Goal: Navigation & Orientation: Find specific page/section

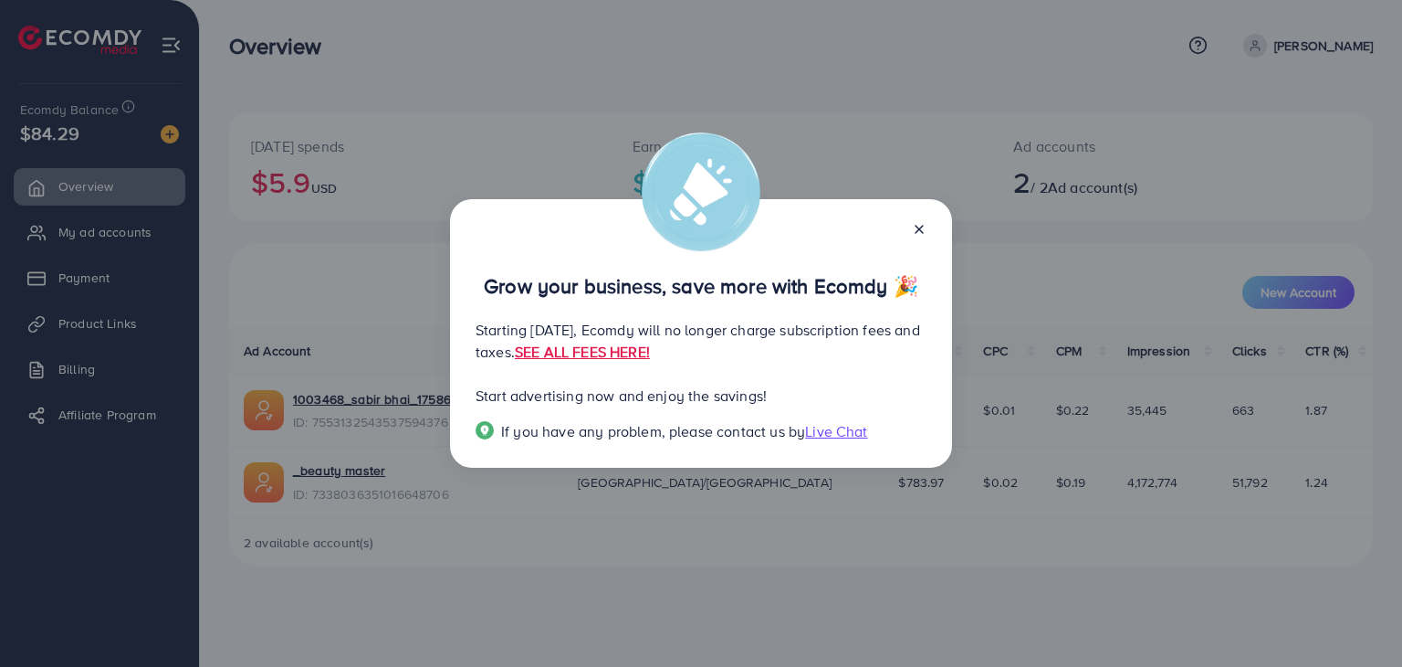
click at [919, 231] on icon at bounding box center [919, 229] width 15 height 15
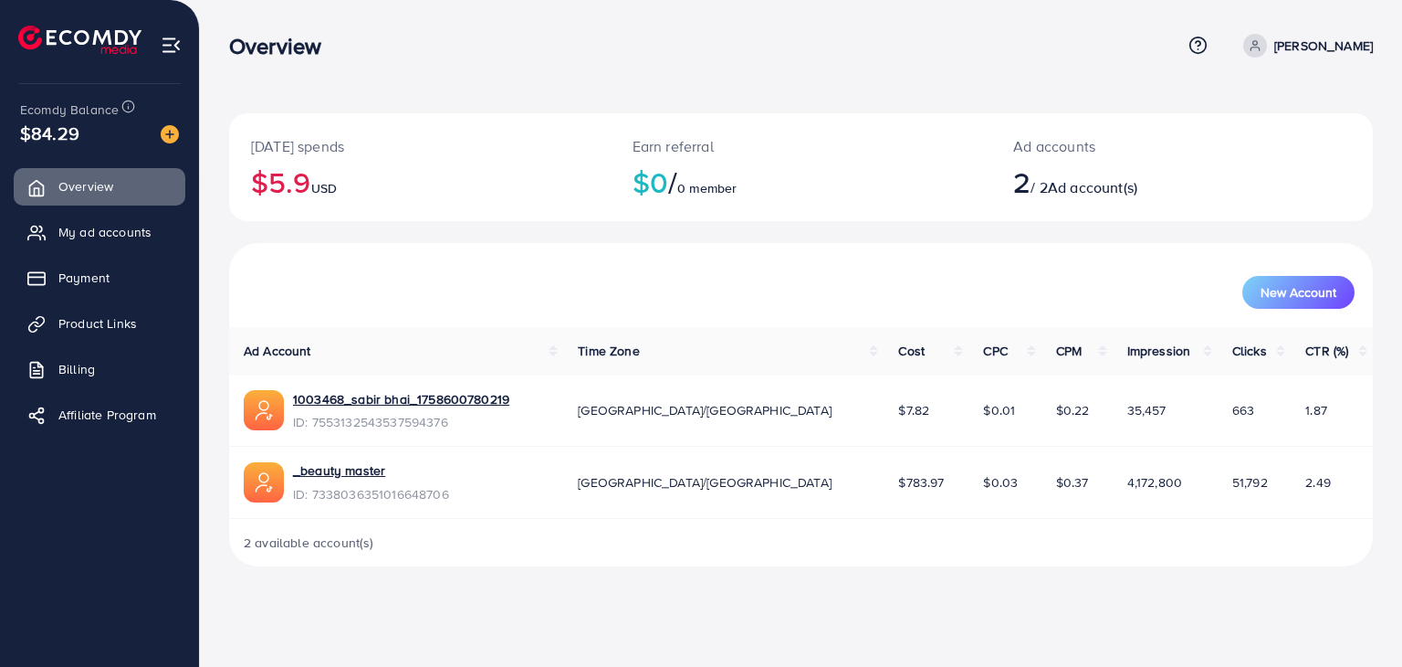
click at [1302, 55] on link "[PERSON_NAME]" at bounding box center [1304, 46] width 137 height 24
click at [89, 245] on link "My ad accounts" at bounding box center [100, 232] width 172 height 37
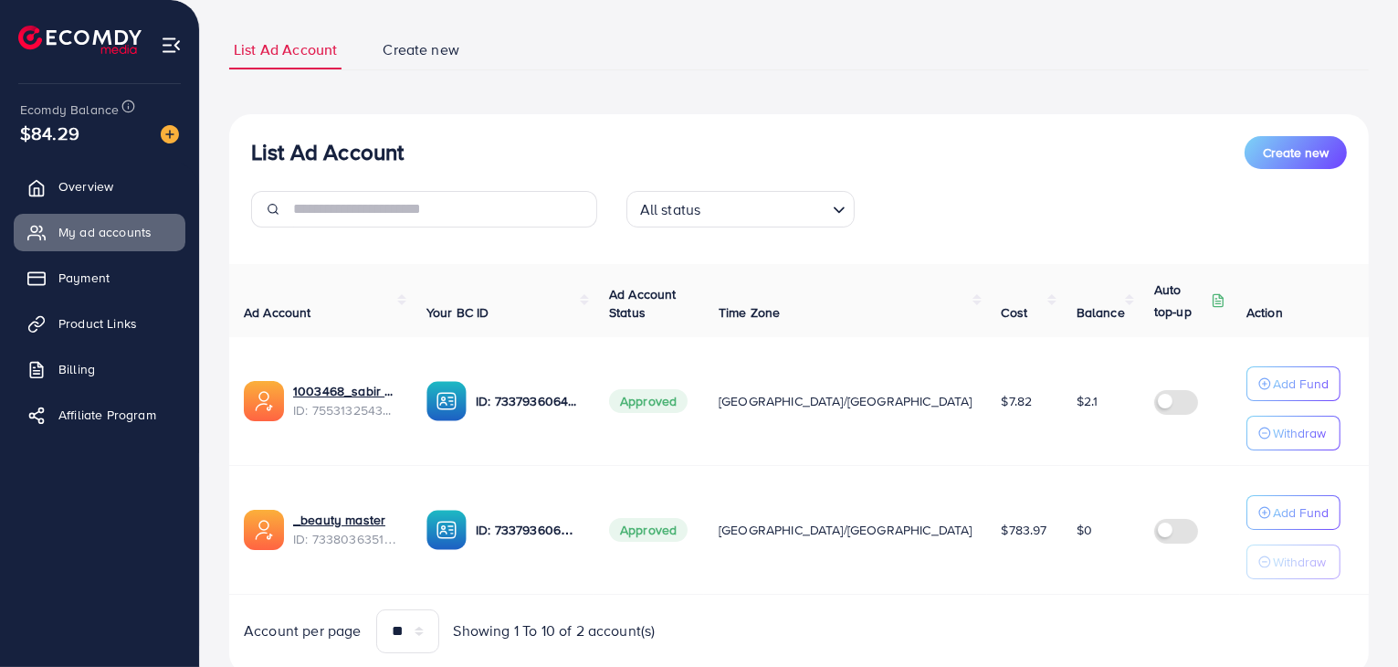
scroll to position [162, 0]
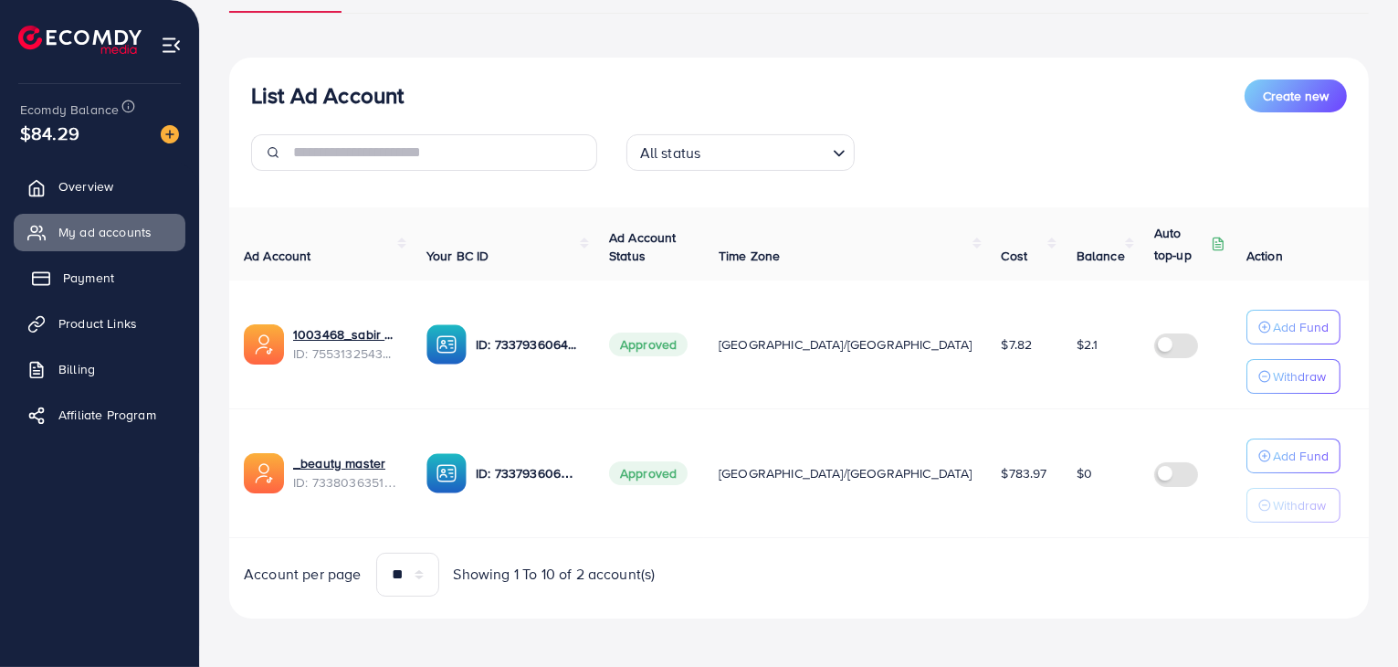
click at [106, 275] on span "Payment" at bounding box center [88, 277] width 51 height 18
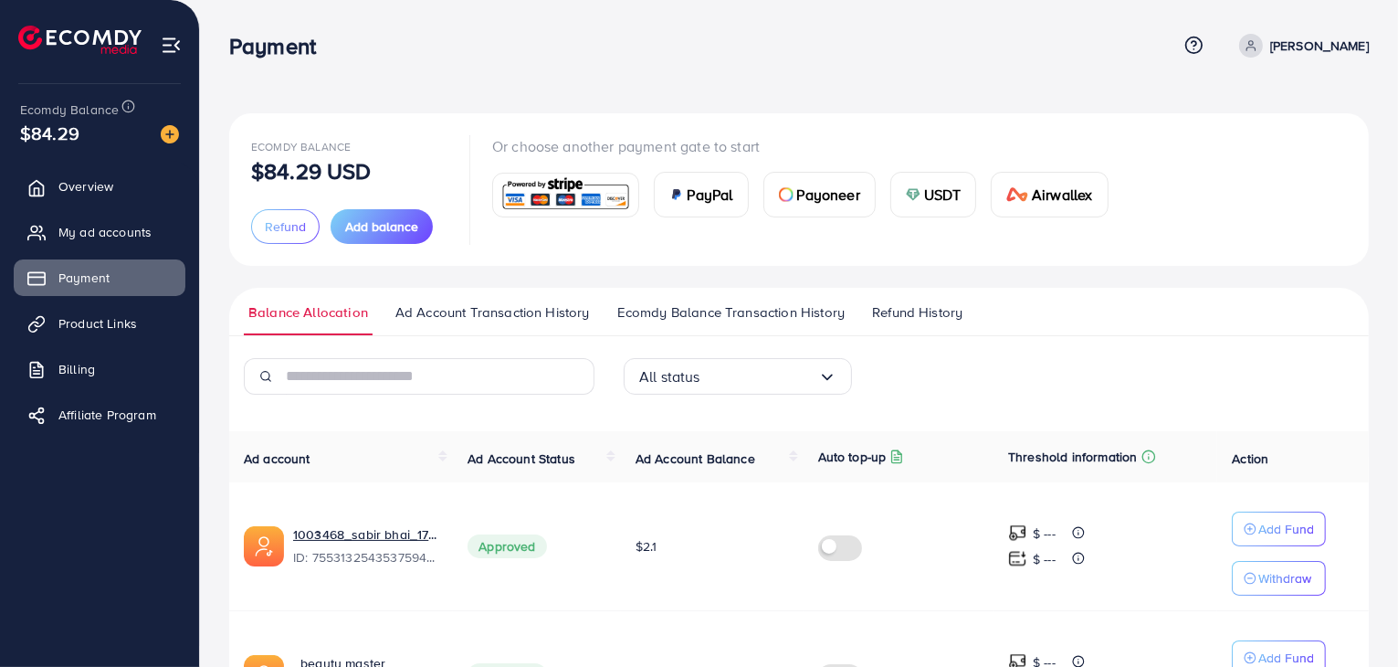
scroll to position [148, 0]
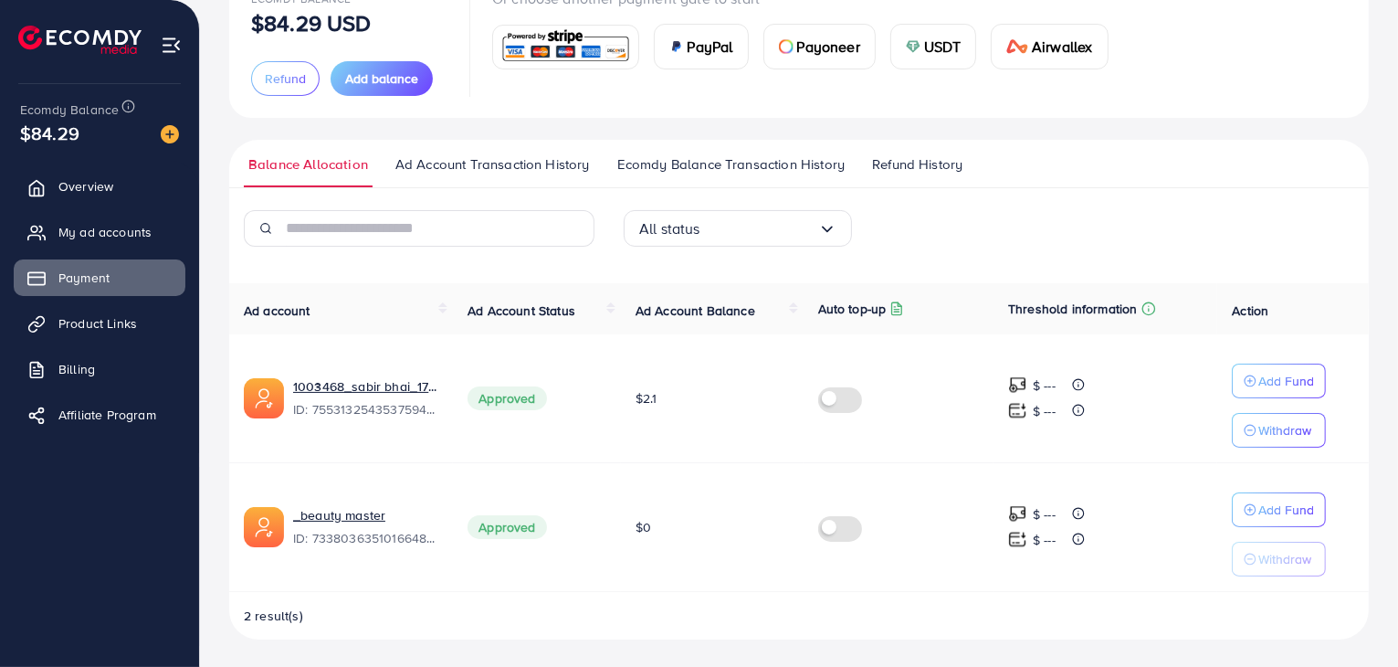
click at [727, 165] on span "Ecomdy Balance Transaction History" at bounding box center [730, 164] width 227 height 20
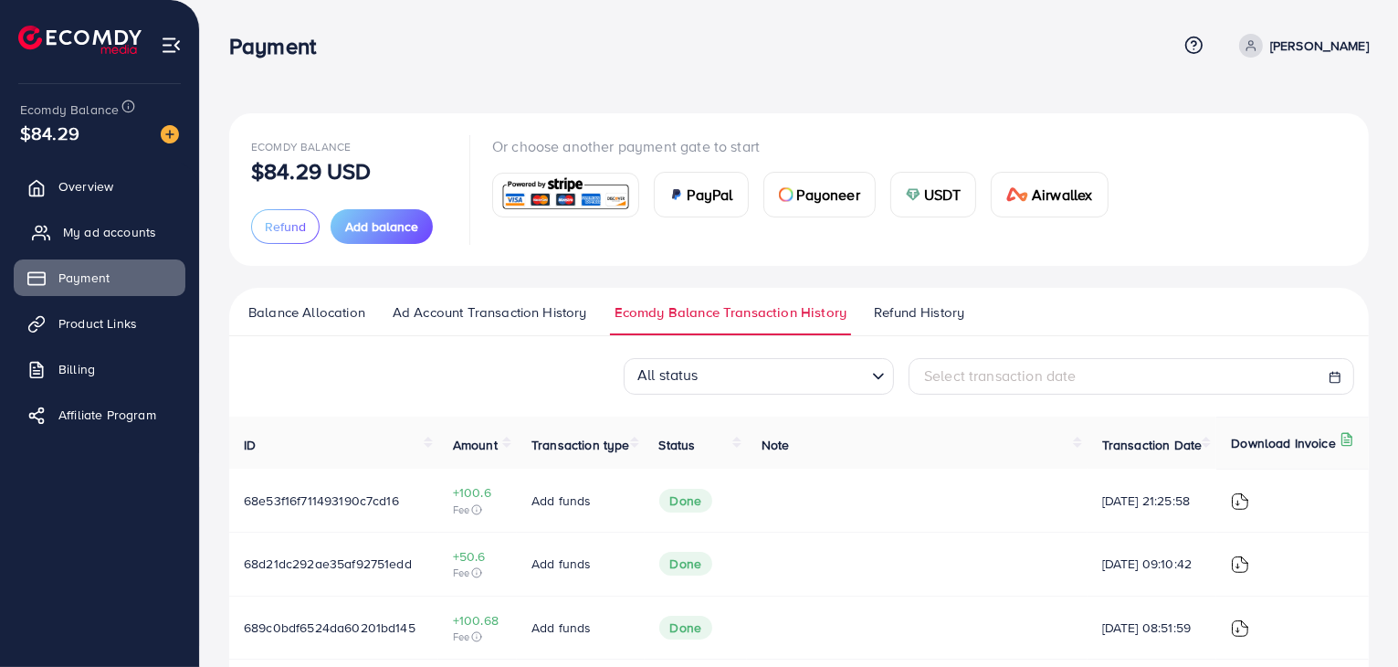
click at [96, 235] on span "My ad accounts" at bounding box center [109, 232] width 93 height 18
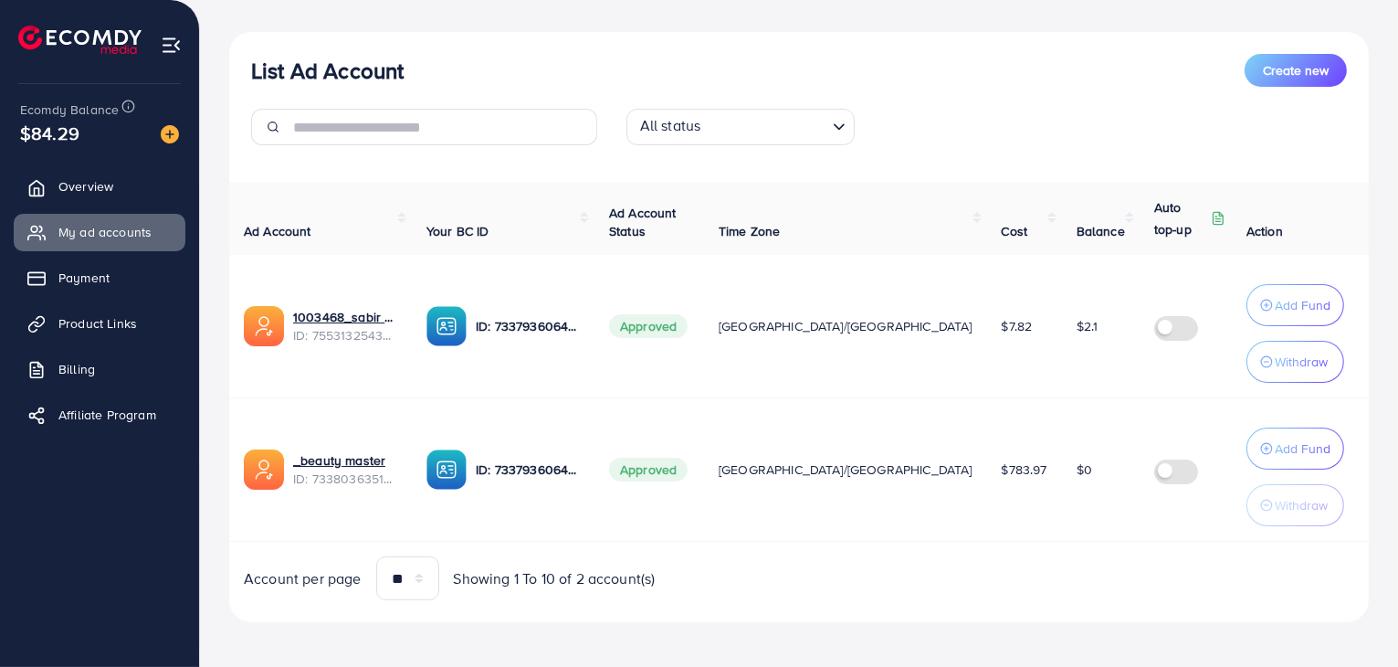
scroll to position [201, 0]
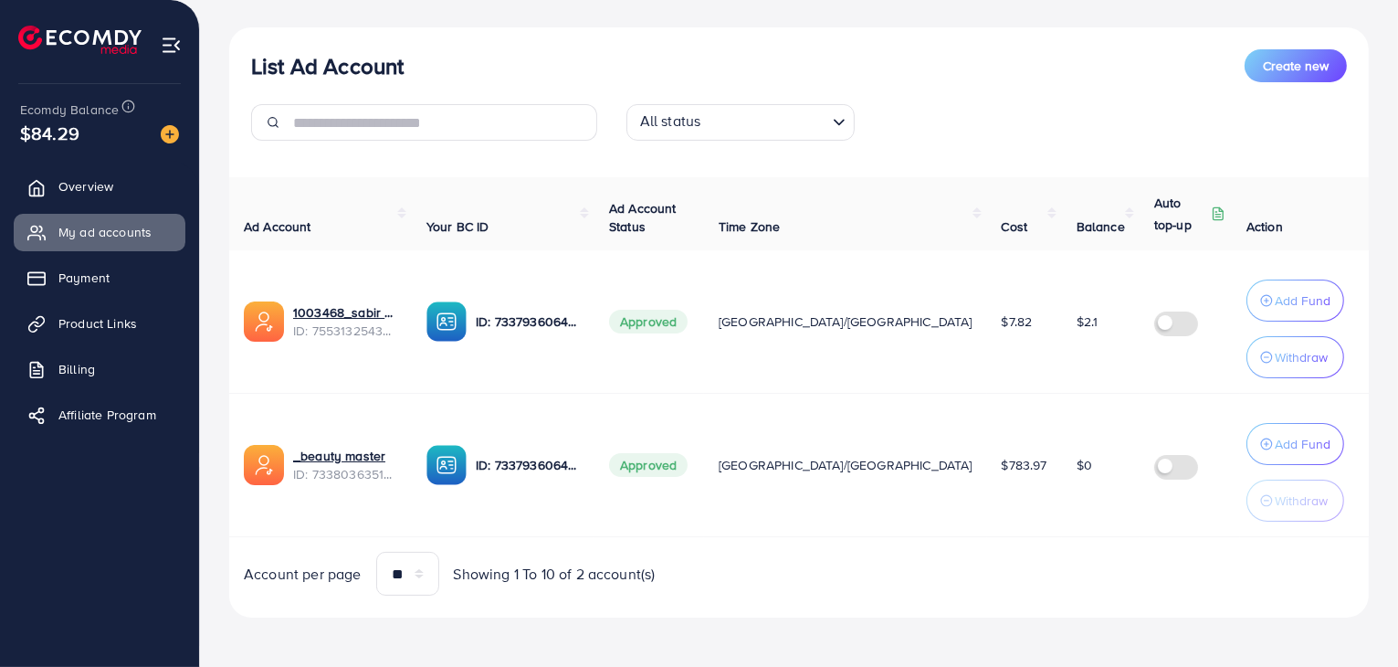
click at [166, 37] on img at bounding box center [171, 45] width 21 height 21
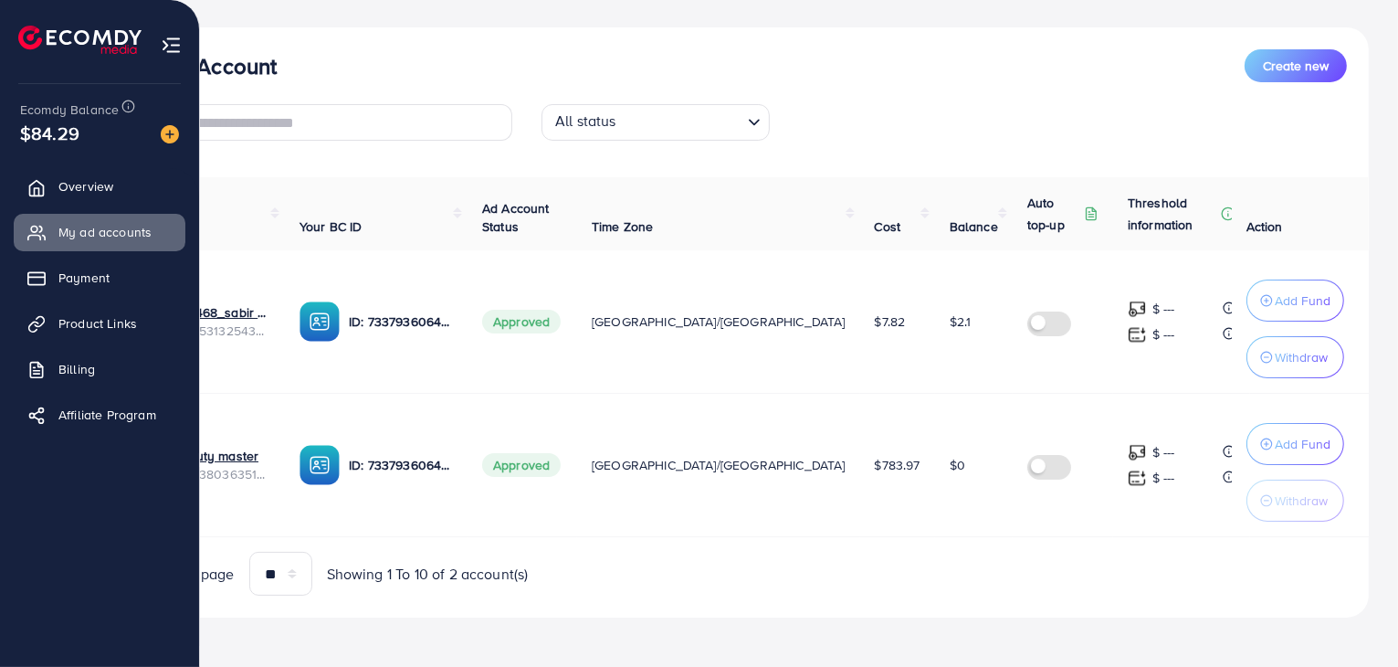
click at [171, 47] on img at bounding box center [171, 45] width 21 height 21
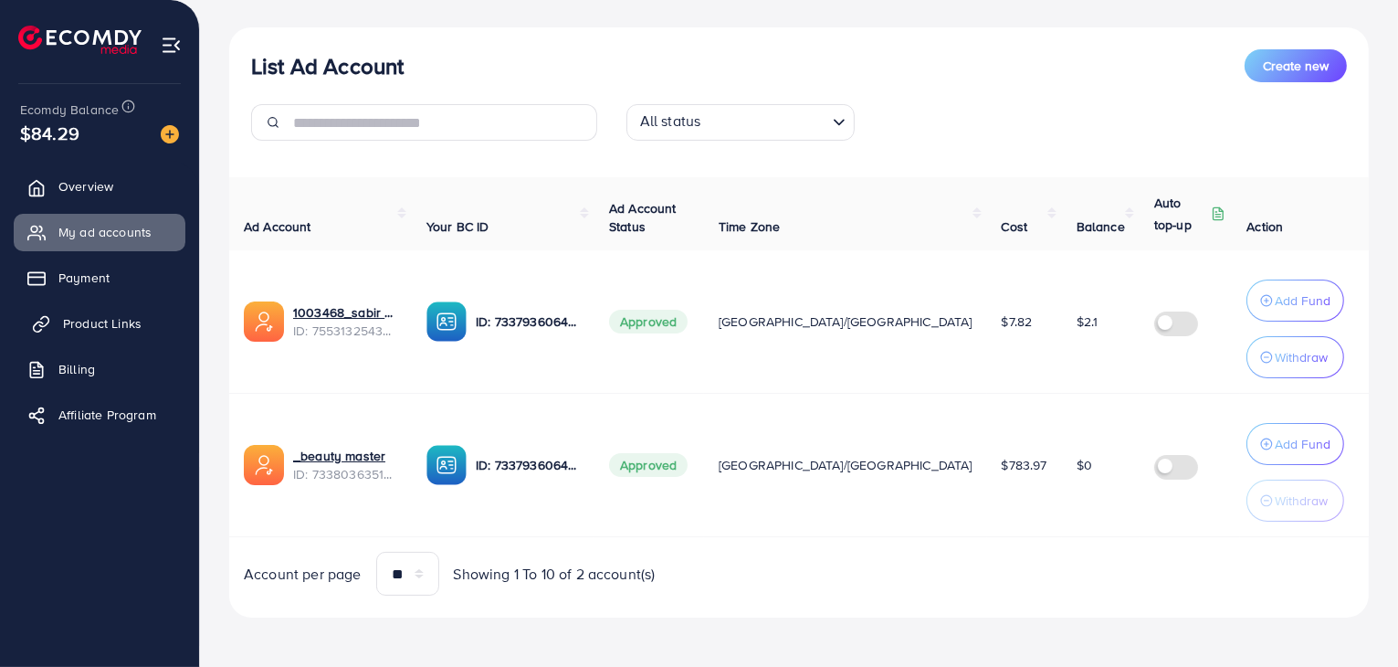
click at [100, 307] on link "Product Links" at bounding box center [100, 323] width 172 height 37
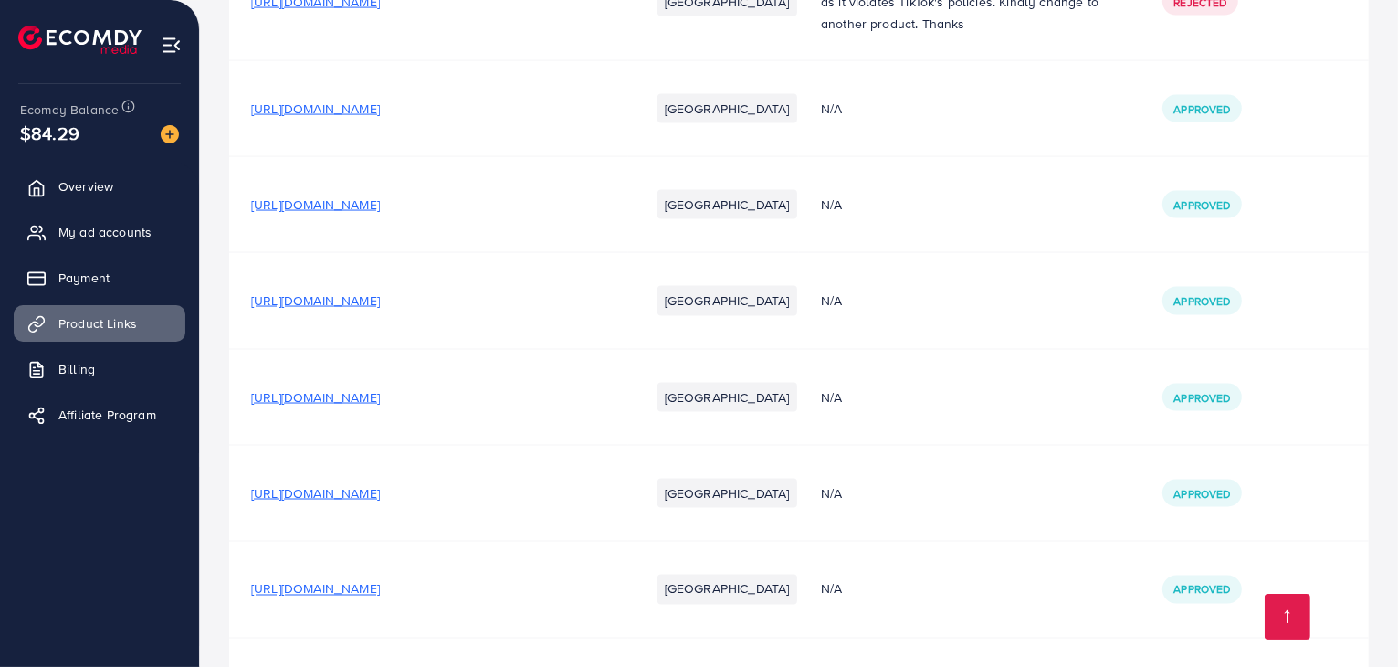
scroll to position [3075, 0]
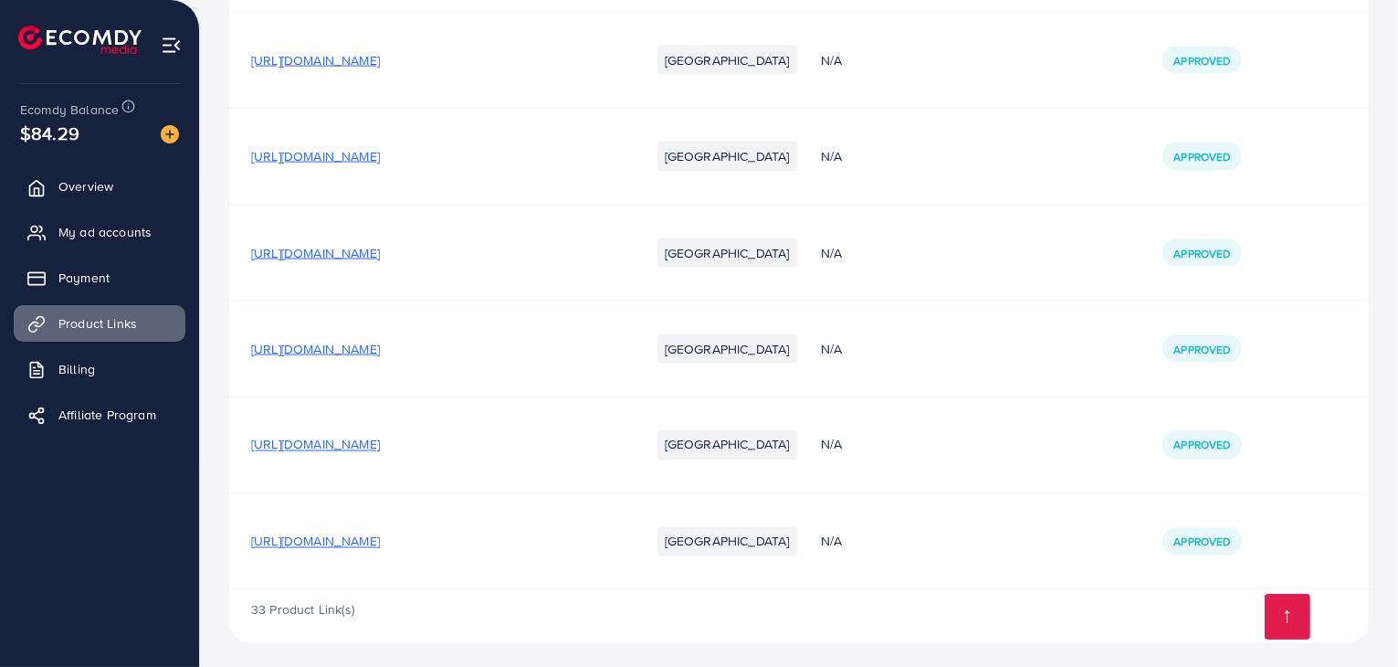
click at [343, 541] on span "[URL][DOMAIN_NAME]" at bounding box center [315, 541] width 129 height 18
click at [380, 438] on span "[URL][DOMAIN_NAME]" at bounding box center [315, 445] width 129 height 18
click at [380, 346] on span "[URL][DOMAIN_NAME]" at bounding box center [315, 349] width 129 height 18
click at [77, 236] on span "My ad accounts" at bounding box center [109, 232] width 93 height 18
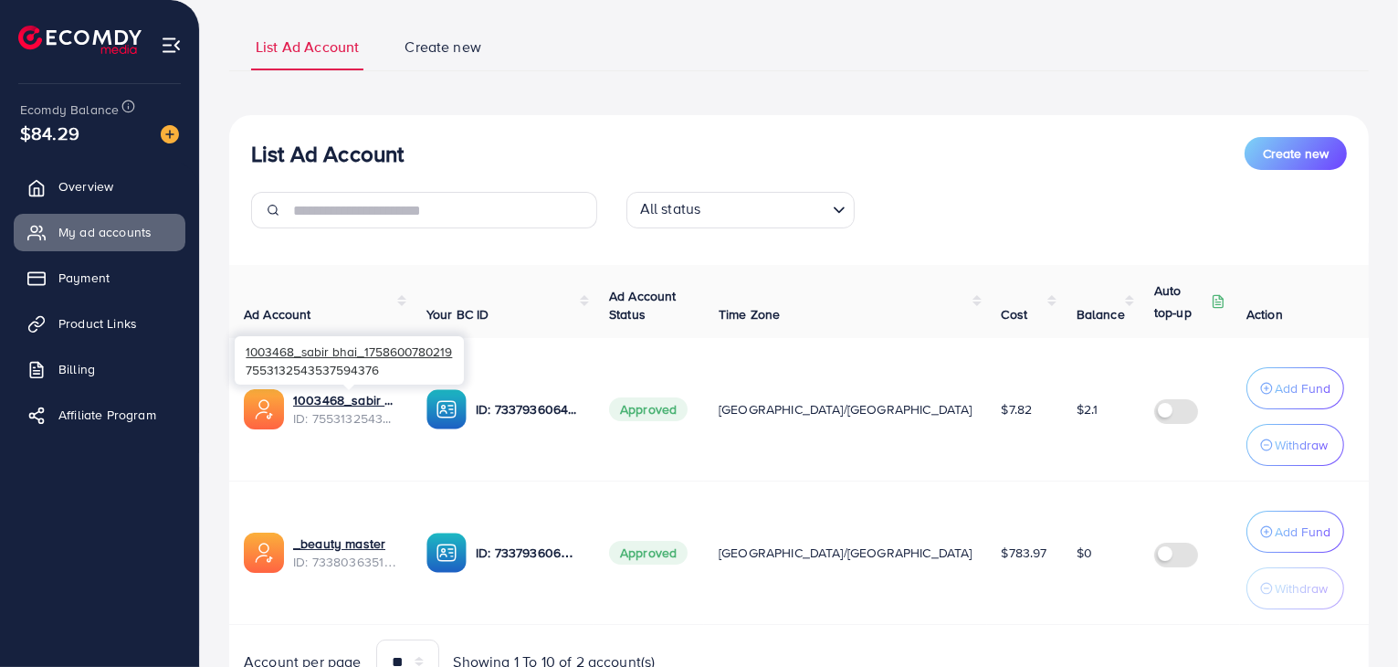
scroll to position [201, 0]
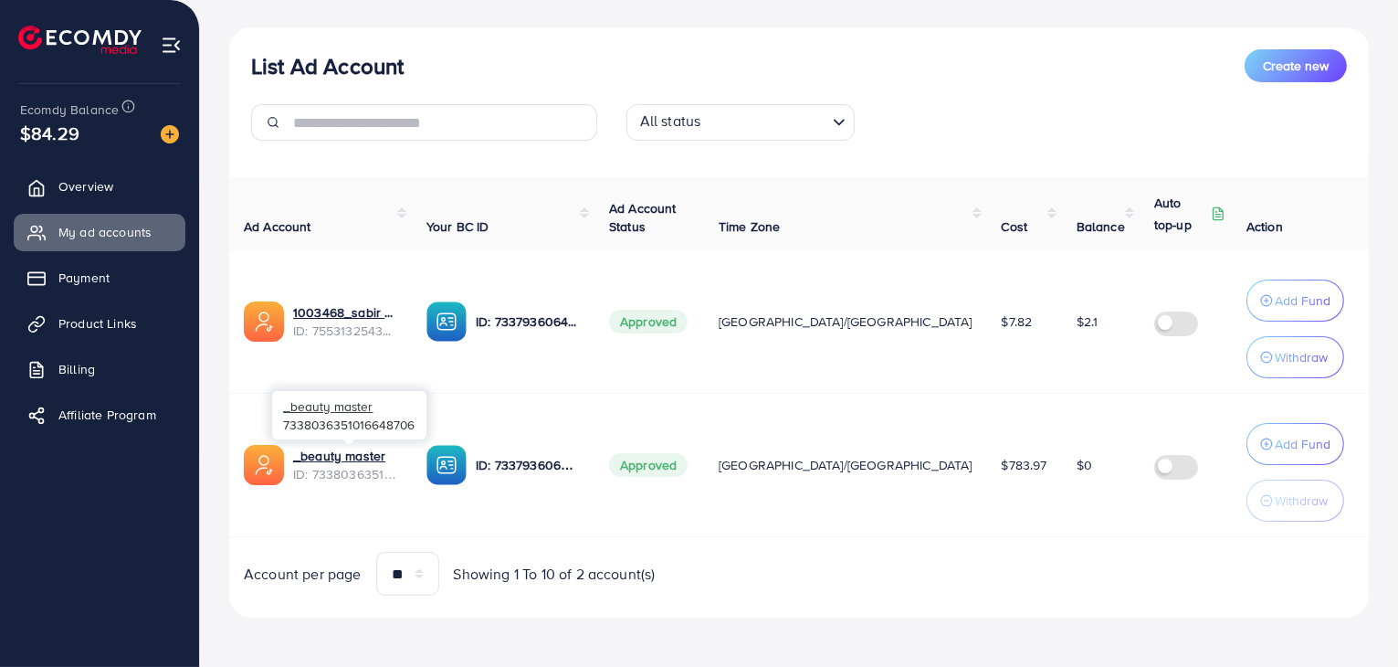
click at [336, 467] on span "ID: 7338036351016648706" at bounding box center [345, 474] width 104 height 18
click at [336, 455] on link "_beauty master" at bounding box center [339, 455] width 92 height 18
click at [1010, 63] on div "List Ad Account Create new" at bounding box center [799, 65] width 1096 height 33
